Goal: Task Accomplishment & Management: Manage account settings

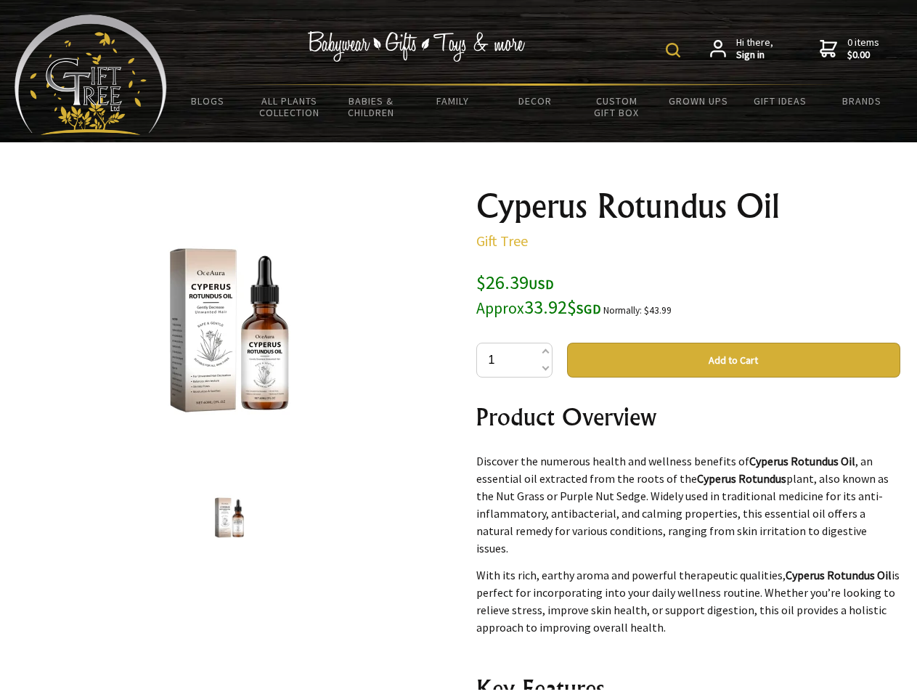
click at [675, 50] on img at bounding box center [673, 50] width 15 height 15
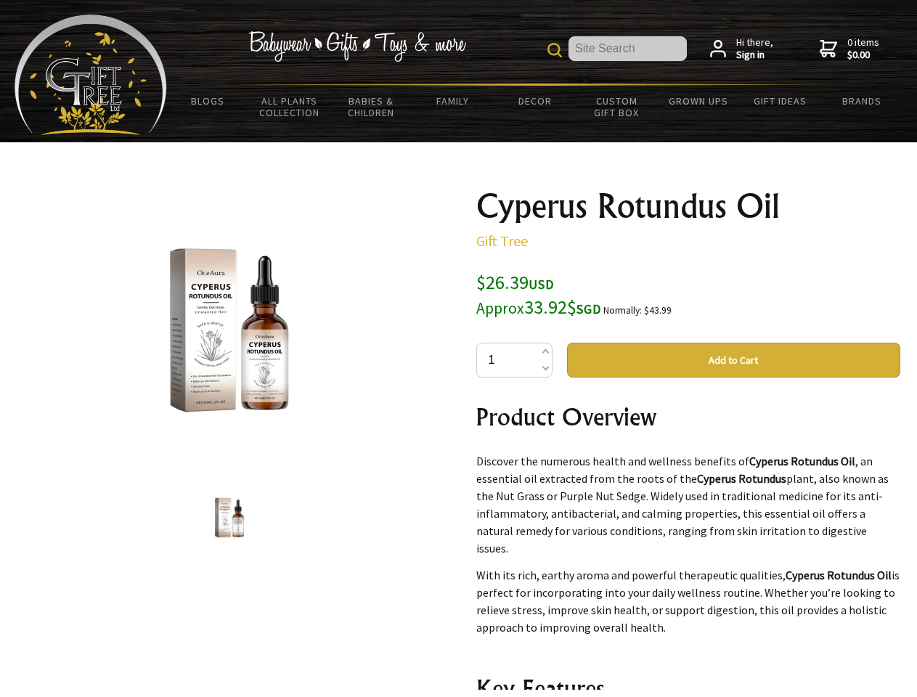
click at [230, 330] on img at bounding box center [229, 330] width 227 height 227
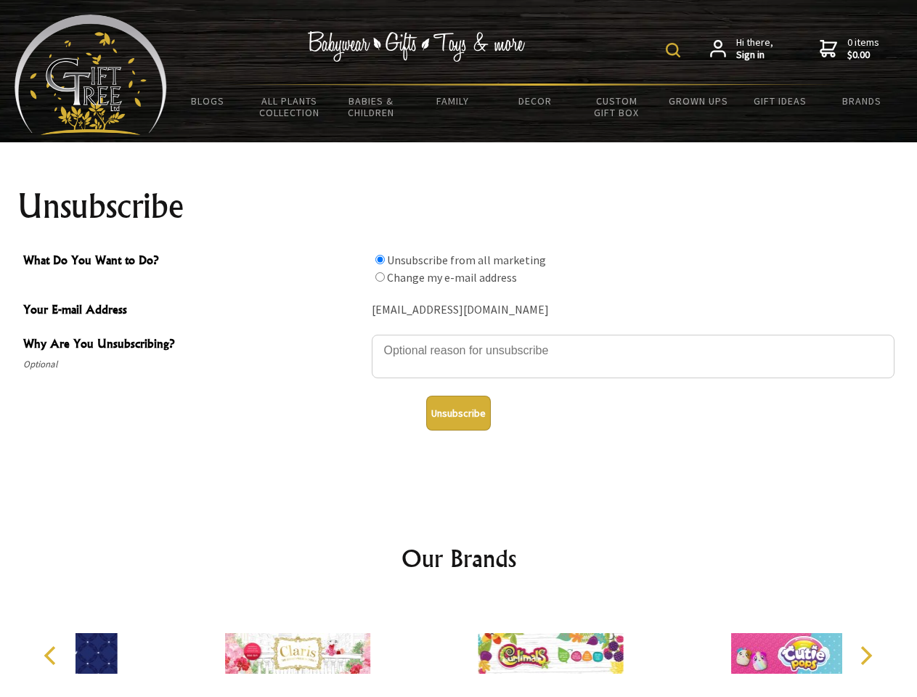
click at [675, 50] on img at bounding box center [673, 50] width 15 height 15
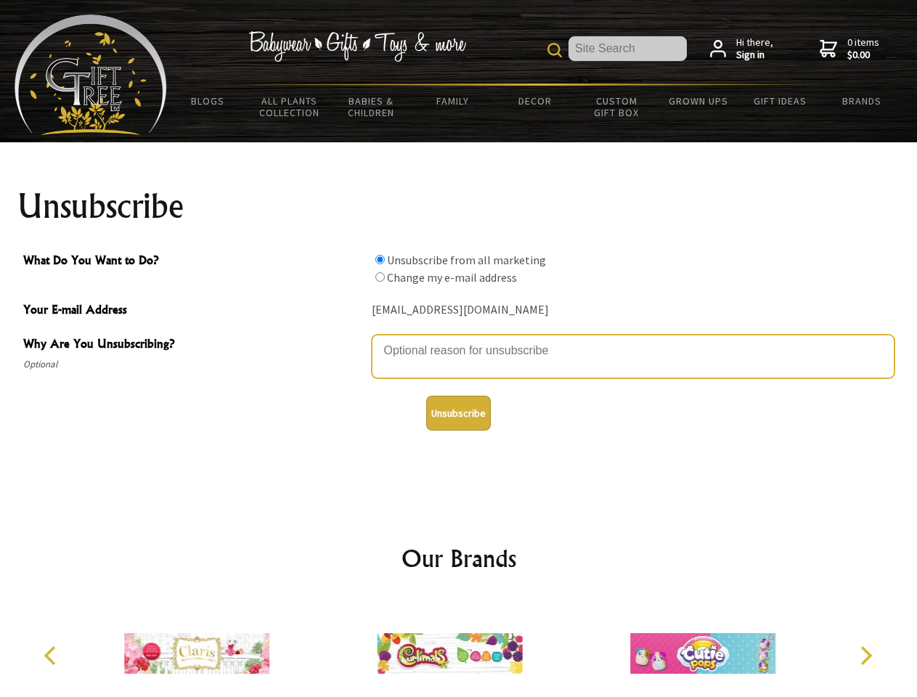
click at [459, 340] on textarea "Why Are You Unsubscribing?" at bounding box center [633, 357] width 523 height 44
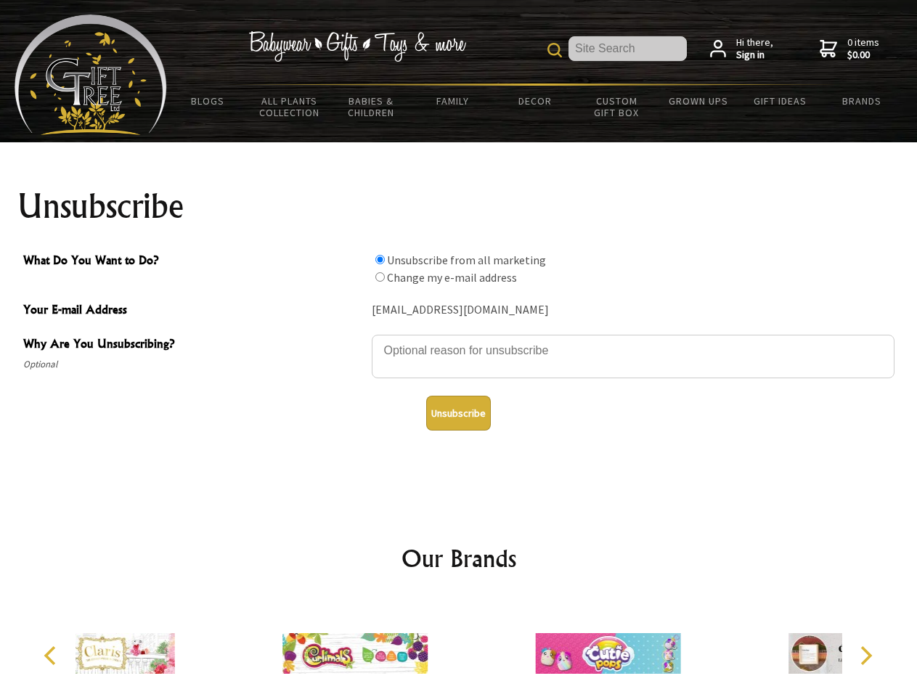
click at [380, 259] on input "What Do You Want to Do?" at bounding box center [379, 259] width 9 height 9
click at [380, 277] on input "What Do You Want to Do?" at bounding box center [379, 276] width 9 height 9
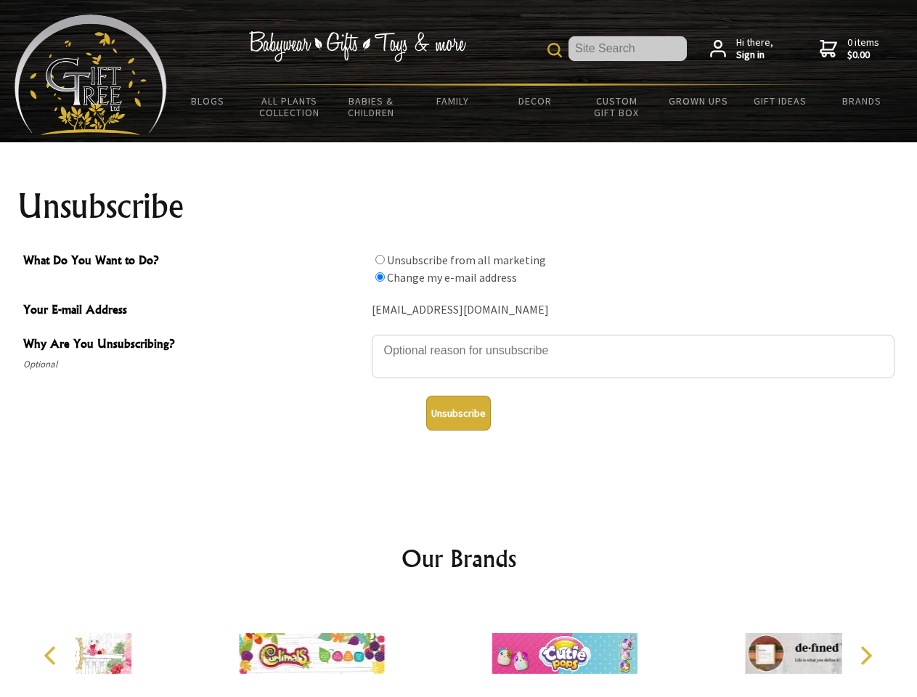
radio input "true"
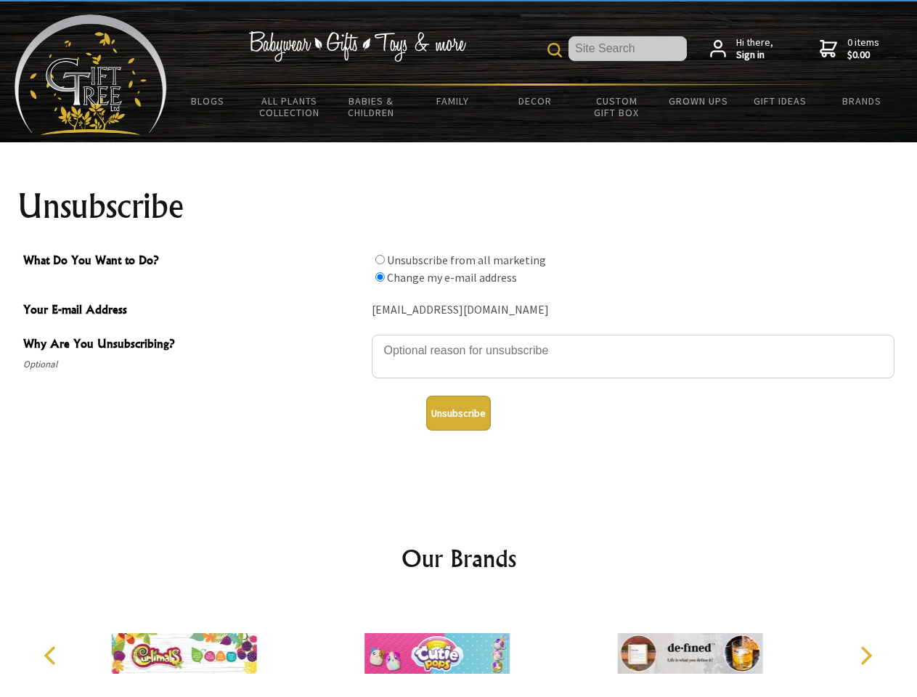
click at [458, 413] on button "Unsubscribe" at bounding box center [458, 413] width 65 height 35
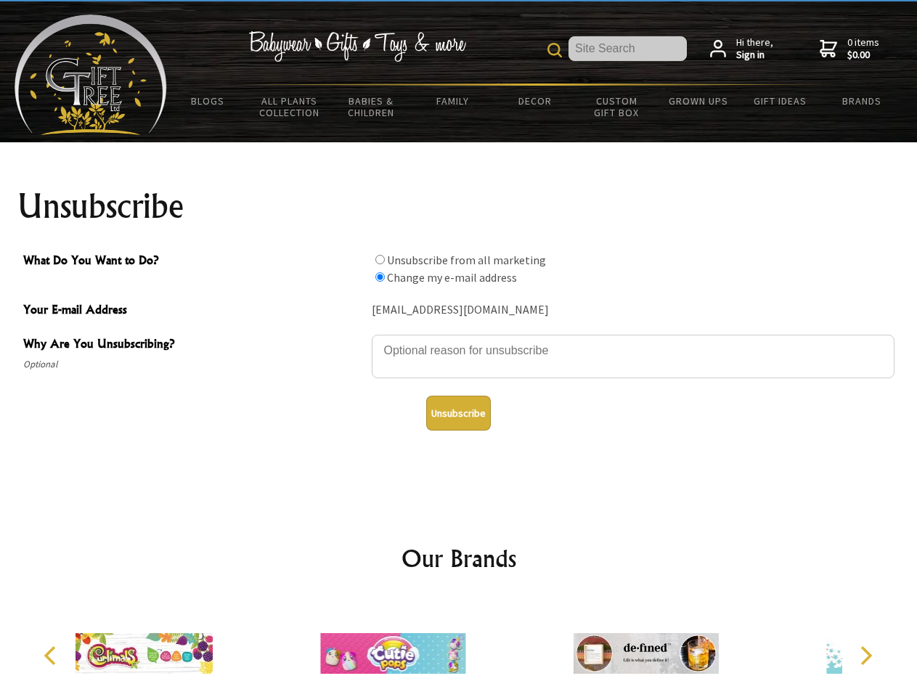
click at [459, 648] on div at bounding box center [393, 655] width 253 height 113
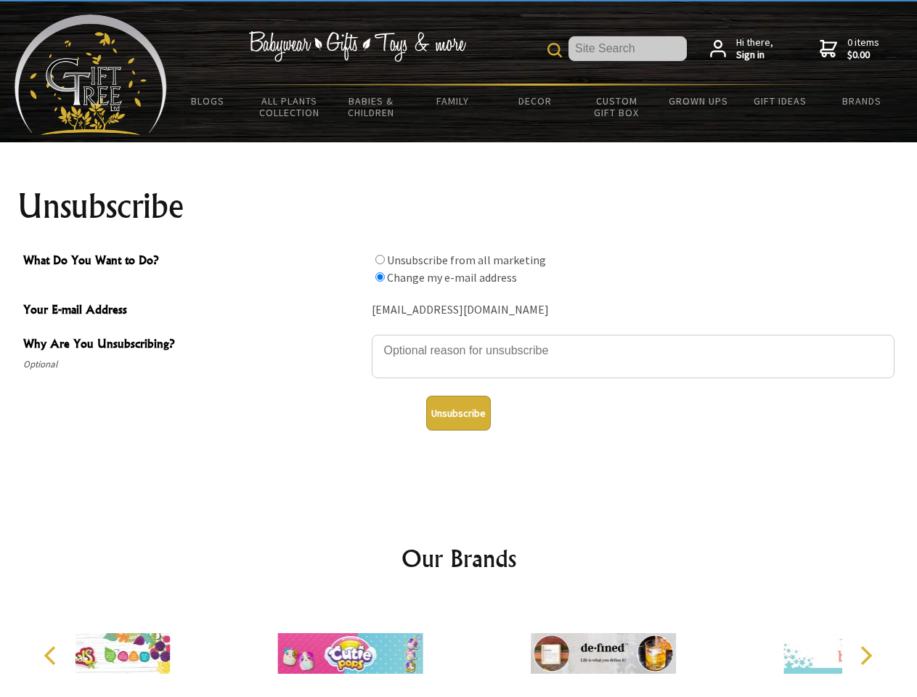
click at [52, 656] on icon "Previous" at bounding box center [51, 655] width 19 height 19
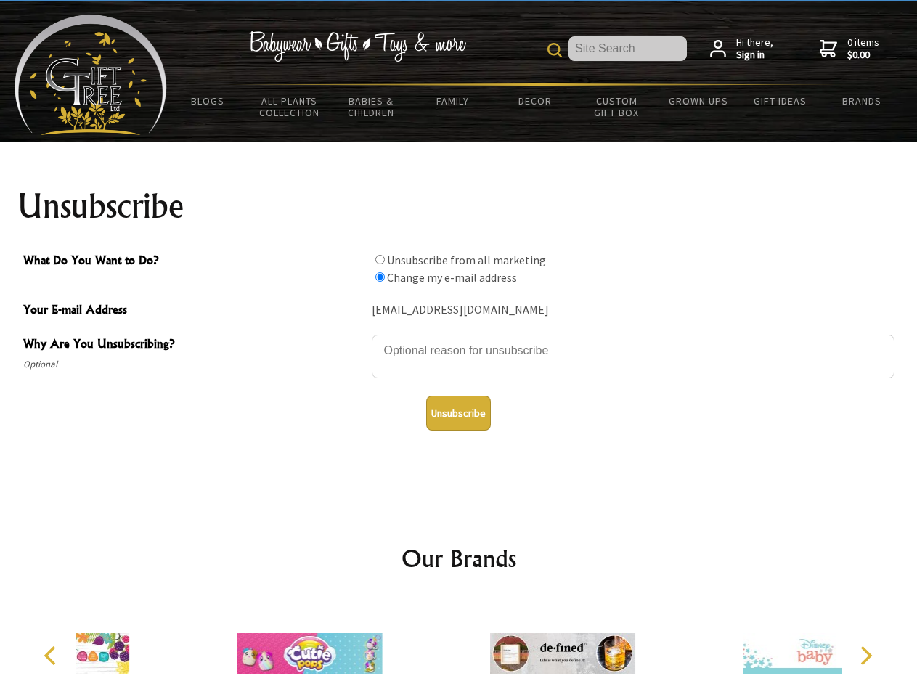
click at [866, 656] on icon "Next" at bounding box center [865, 655] width 19 height 19
